Goal: Find contact information: Find contact information

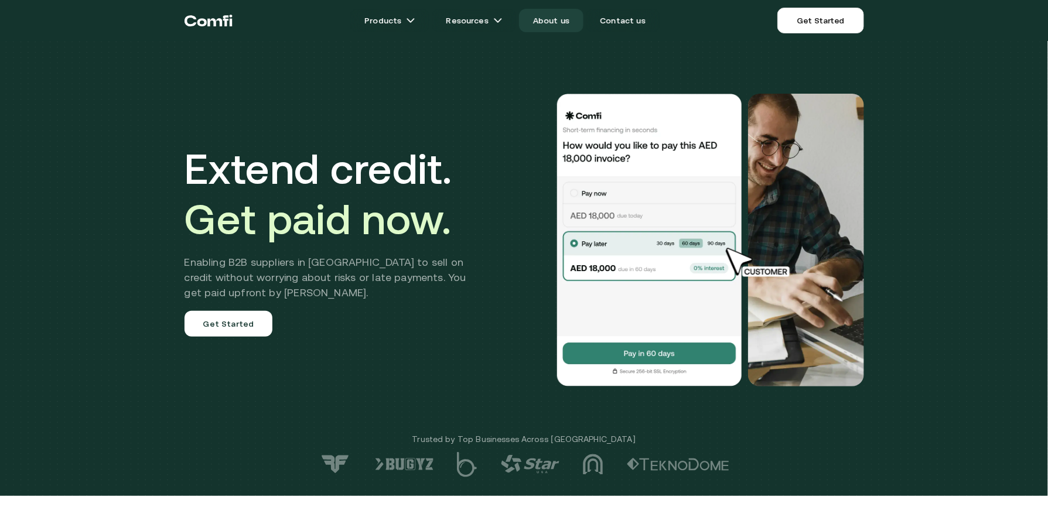
click at [544, 12] on link "About us" at bounding box center [551, 20] width 64 height 23
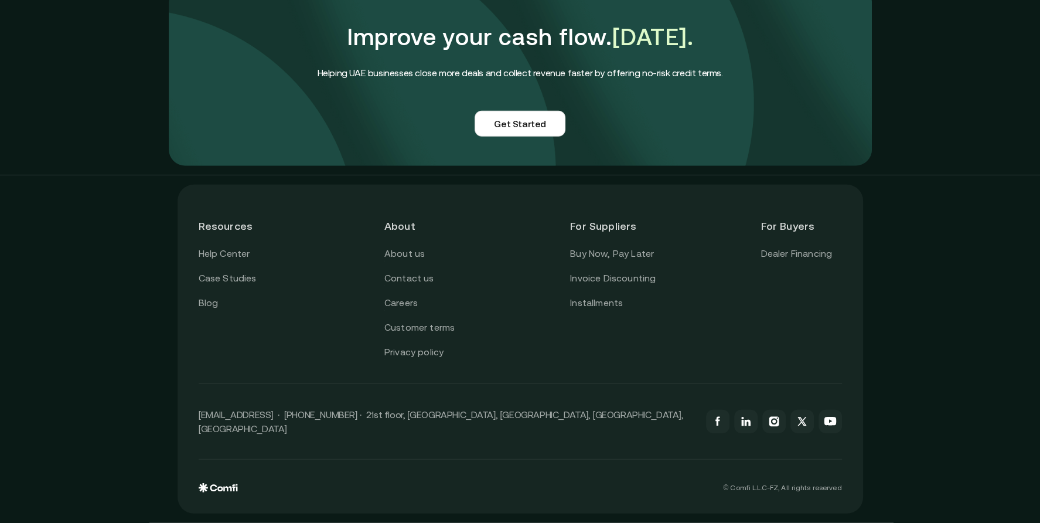
scroll to position [2860, 0]
click at [332, 425] on p "[EMAIL_ADDRESS] · [PHONE_NUMBER] · 21st floor, [GEOGRAPHIC_DATA], [GEOGRAPHIC_D…" at bounding box center [447, 421] width 496 height 28
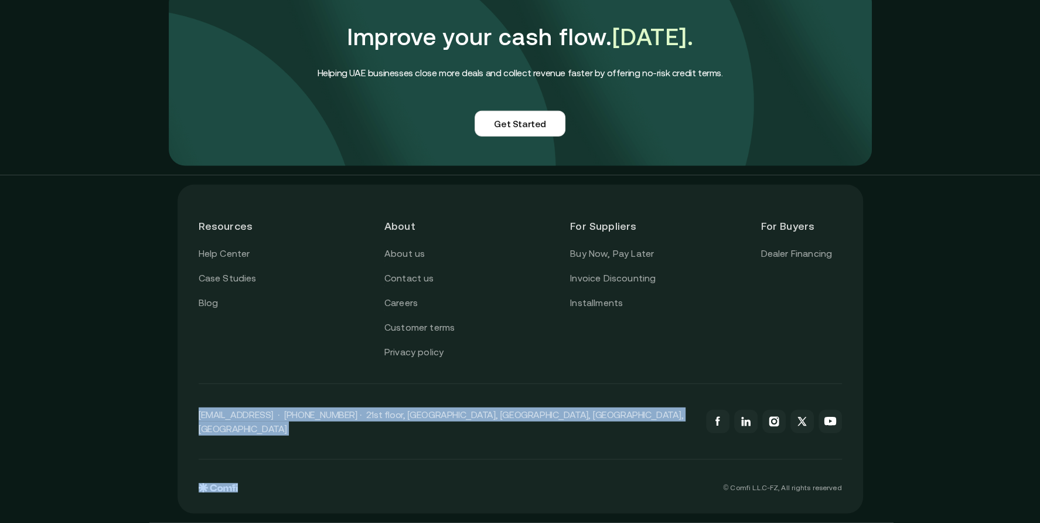
click at [332, 425] on p "[EMAIL_ADDRESS] · [PHONE_NUMBER] · 21st floor, [GEOGRAPHIC_DATA], [GEOGRAPHIC_D…" at bounding box center [447, 421] width 496 height 28
click at [309, 425] on p "[EMAIL_ADDRESS] · [PHONE_NUMBER] · 21st floor, [GEOGRAPHIC_DATA], [GEOGRAPHIC_D…" at bounding box center [447, 421] width 496 height 28
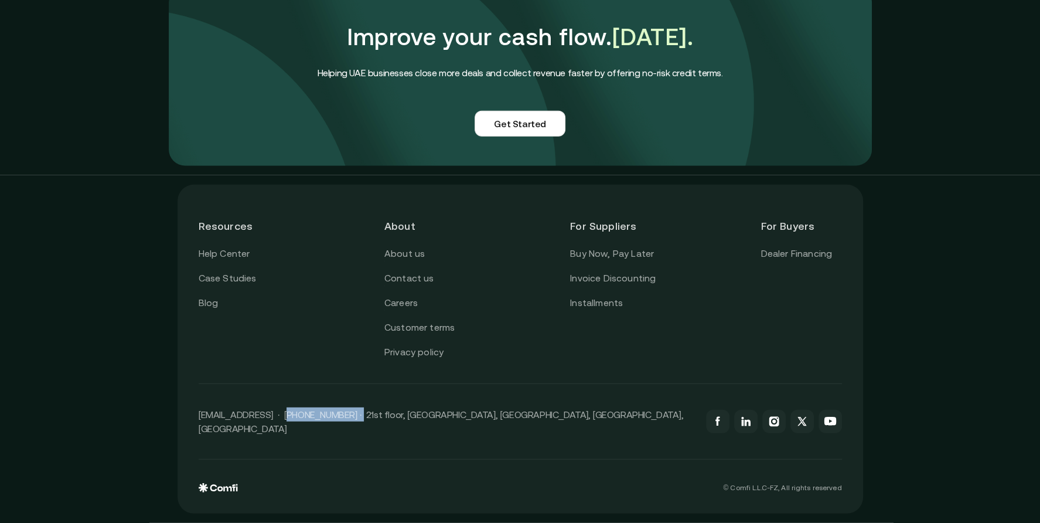
drag, startPoint x: 287, startPoint y: 424, endPoint x: 356, endPoint y: 431, distance: 68.9
click at [356, 431] on p "[EMAIL_ADDRESS] · [PHONE_NUMBER] · 21st floor, [GEOGRAPHIC_DATA], [GEOGRAPHIC_D…" at bounding box center [447, 421] width 496 height 28
copy p "[PHONE_NUMBER]"
click at [122, 289] on div "Resources Help Center Case Studies Blog About About us Contact us Careers Custo…" at bounding box center [520, 348] width 1040 height 347
